Goal: Communication & Community: Answer question/provide support

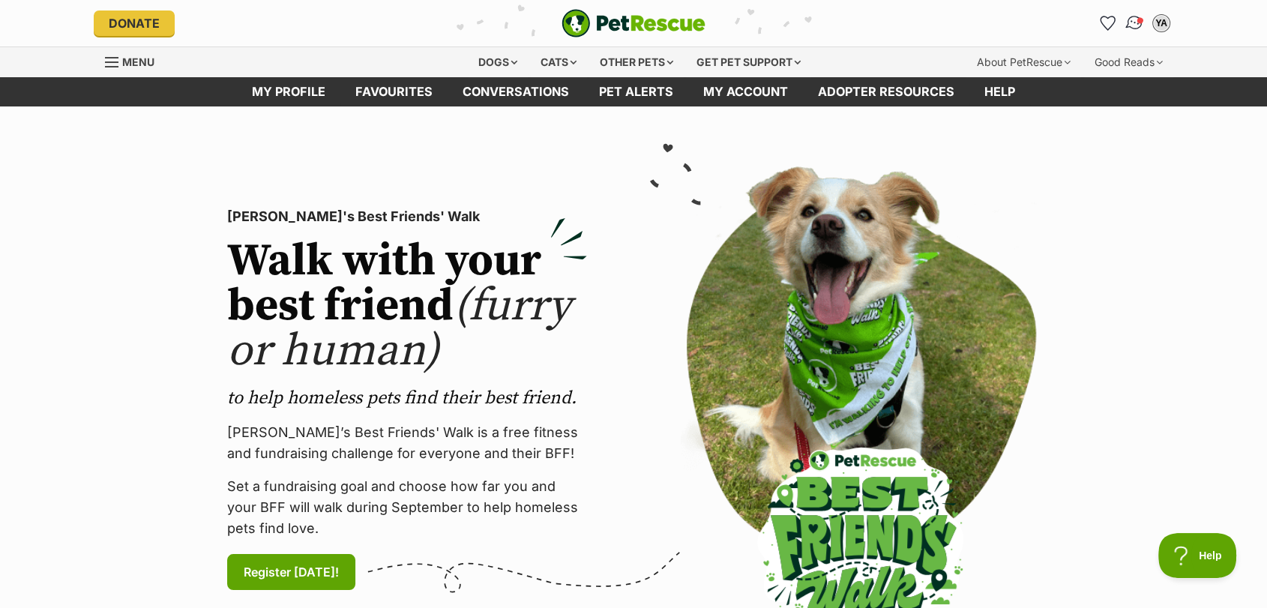
click at [1132, 19] on img "Conversations" at bounding box center [1134, 22] width 20 height 19
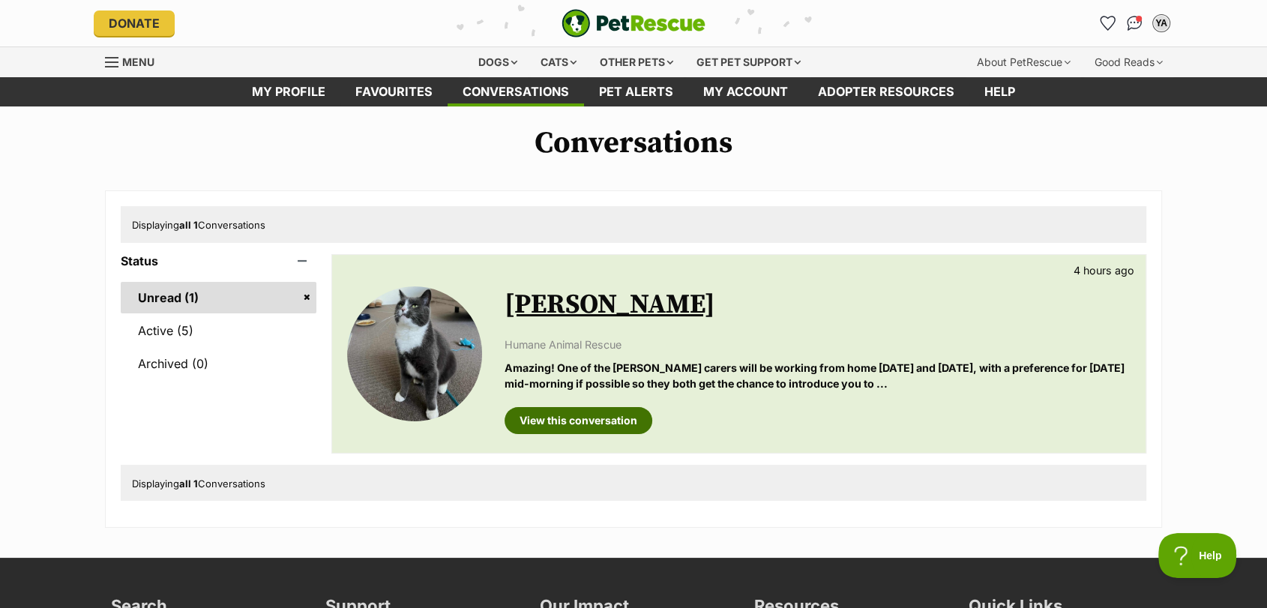
click at [573, 420] on link "View this conversation" at bounding box center [579, 420] width 148 height 27
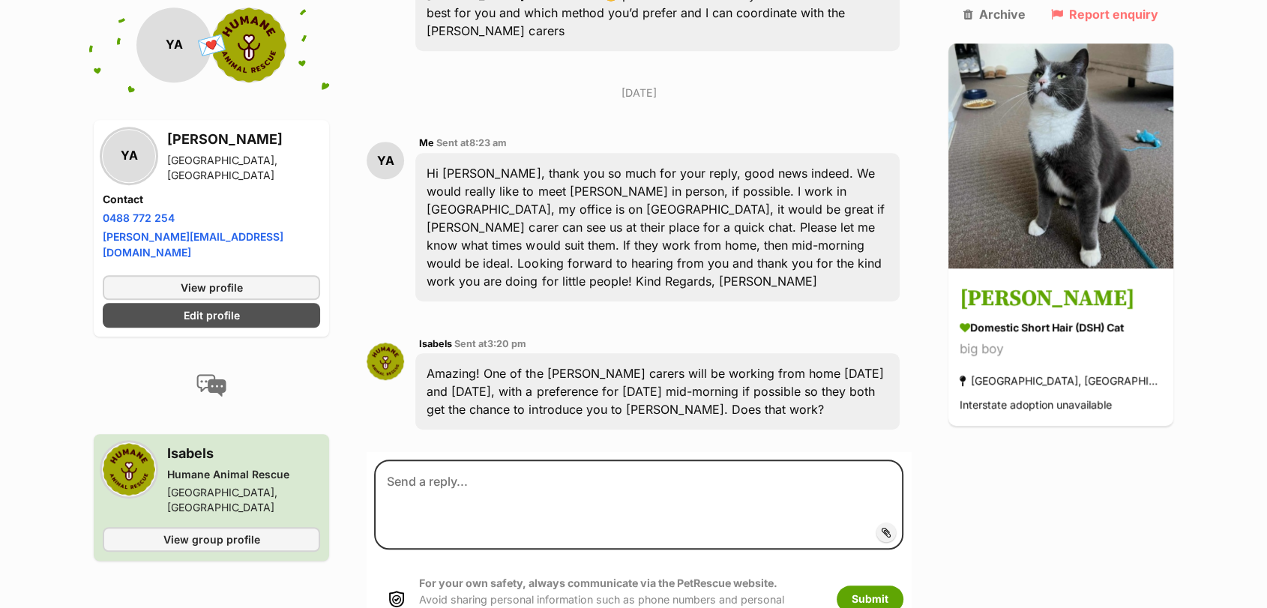
scroll to position [1009, 0]
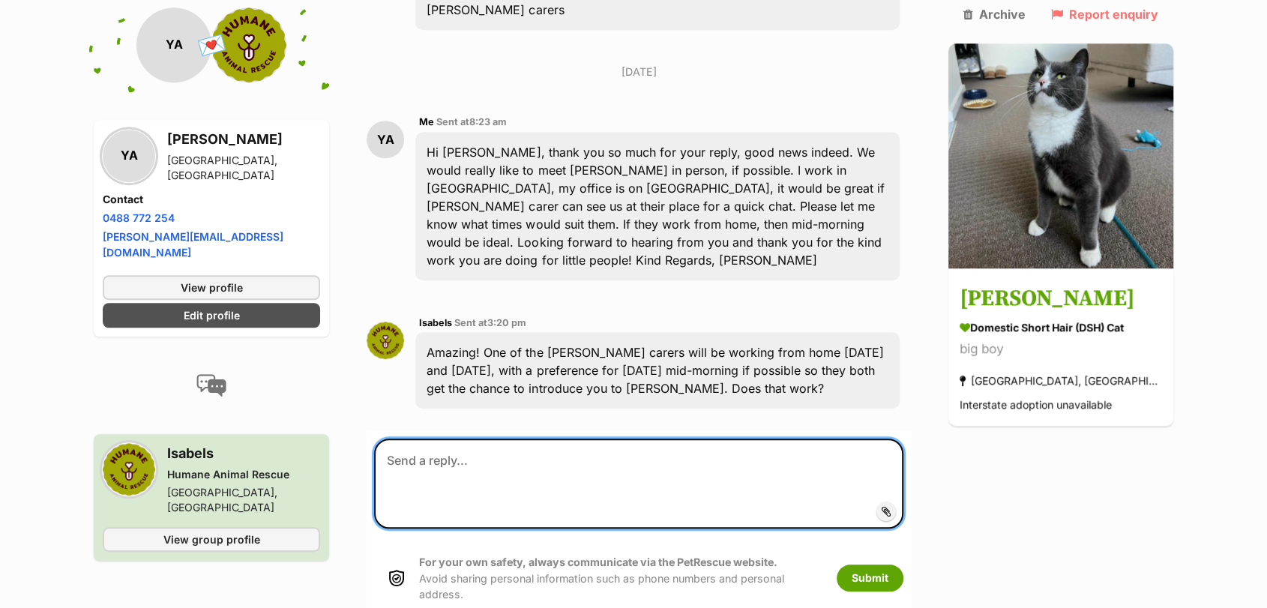
click at [611, 439] on textarea at bounding box center [638, 484] width 529 height 90
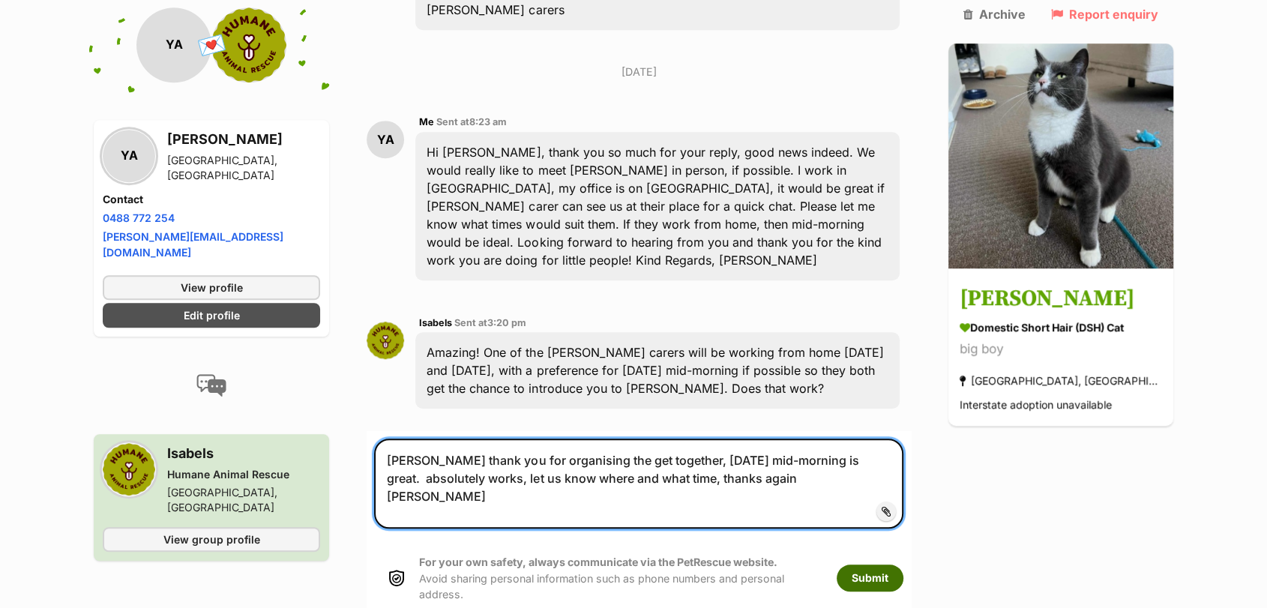
type textarea "Isabels thank you for organising the get together, Thursday mid-morning is grea…"
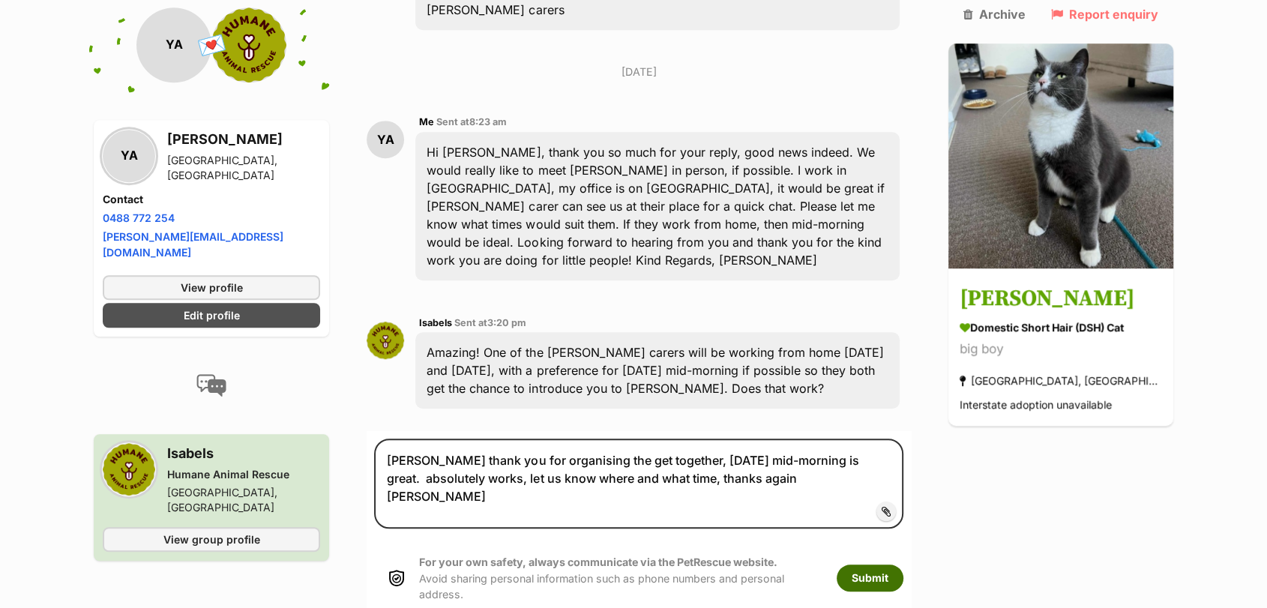
click at [896, 564] on button "Submit" at bounding box center [870, 577] width 67 height 27
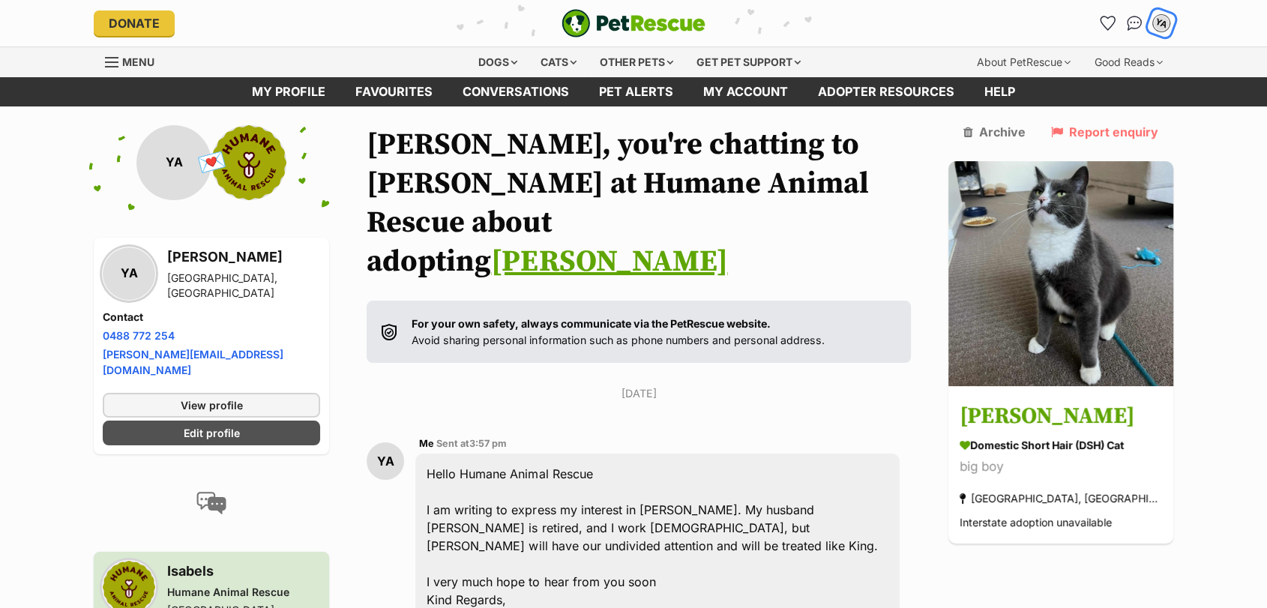
click at [1162, 21] on div "YA" at bounding box center [1160, 22] width 19 height 19
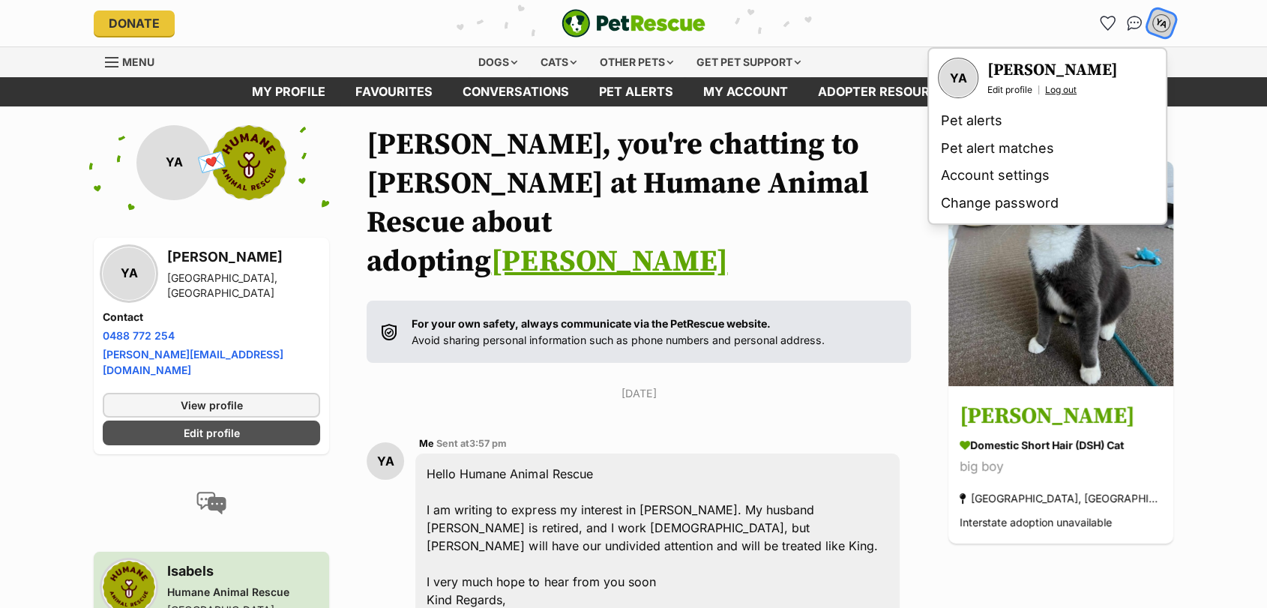
click at [1058, 85] on link "Log out" at bounding box center [1060, 90] width 31 height 12
